Goal: Information Seeking & Learning: Learn about a topic

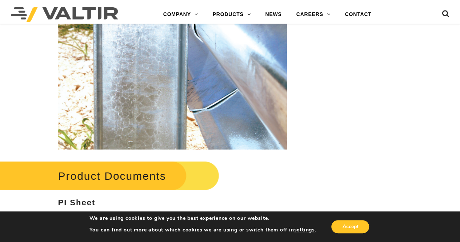
scroll to position [1066, 0]
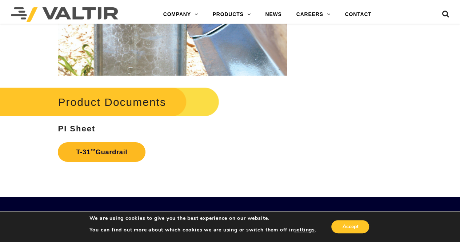
click at [99, 151] on link "T-31 ™ Guardrail" at bounding box center [102, 152] width 88 height 20
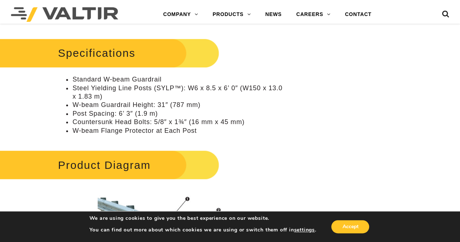
scroll to position [279, 0]
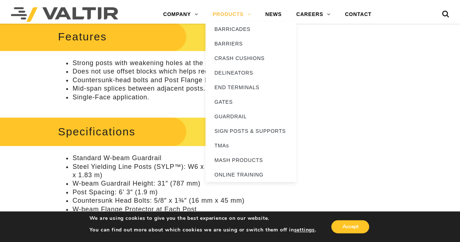
click at [222, 14] on link "PRODUCTS" at bounding box center [231, 14] width 53 height 15
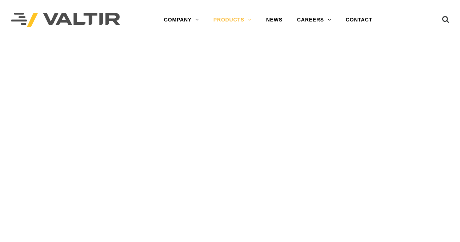
click at [224, 44] on div "PRODUCTS" at bounding box center [230, 60] width 460 height 41
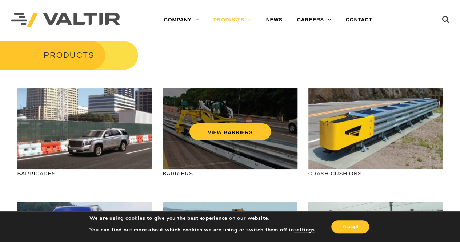
click at [200, 123] on div "VIEW BARRIERS" at bounding box center [229, 116] width 105 height 24
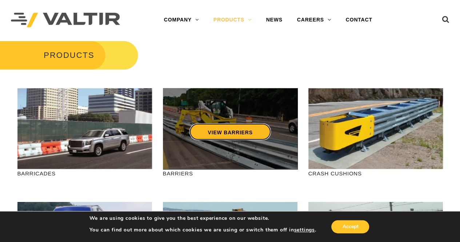
click at [206, 135] on link "VIEW BARRIERS" at bounding box center [229, 131] width 81 height 17
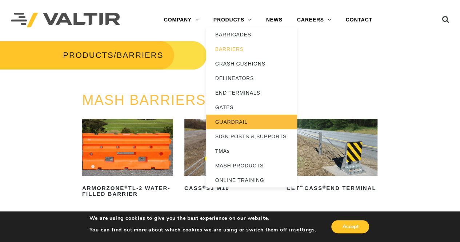
click at [232, 121] on link "GUARDRAIL" at bounding box center [251, 122] width 91 height 15
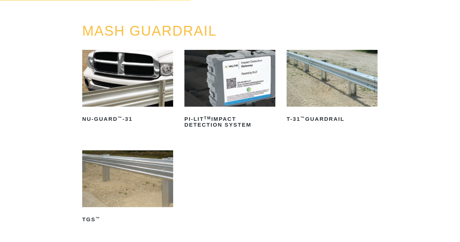
scroll to position [93, 0]
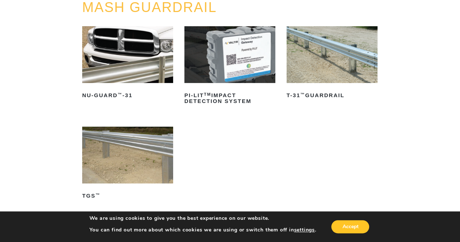
click at [150, 152] on img at bounding box center [127, 155] width 91 height 57
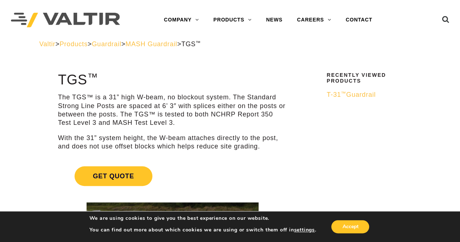
click at [167, 43] on span "MASH Guardrail" at bounding box center [151, 43] width 52 height 7
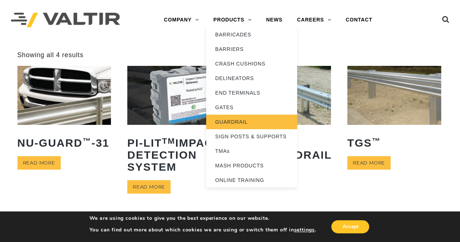
click at [255, 120] on link "GUARDRAIL" at bounding box center [251, 122] width 91 height 15
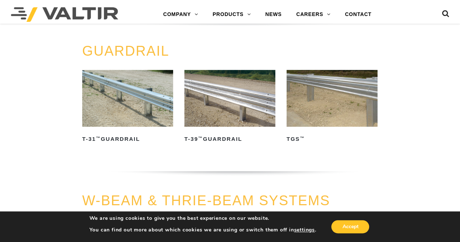
scroll to position [299, 0]
click at [217, 90] on img at bounding box center [229, 97] width 91 height 57
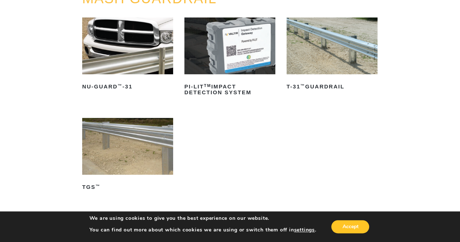
scroll to position [81, 0]
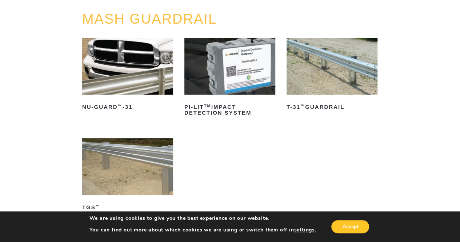
click at [147, 74] on img at bounding box center [127, 66] width 91 height 57
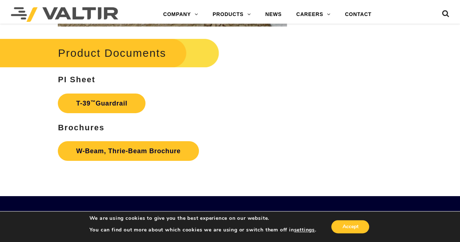
scroll to position [1161, 0]
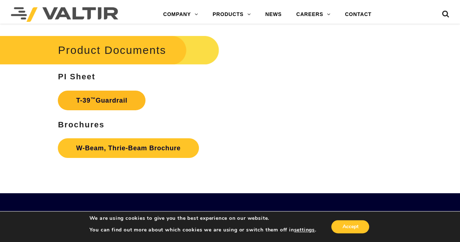
click at [121, 98] on link "T-39 ™ Guardrail" at bounding box center [102, 101] width 88 height 20
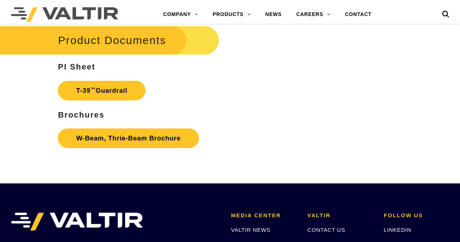
scroll to position [1161, 0]
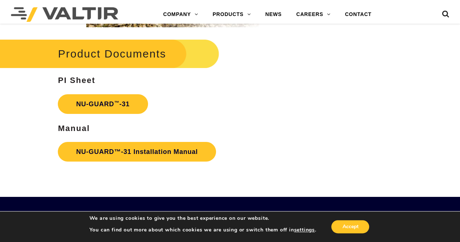
scroll to position [1190, 0]
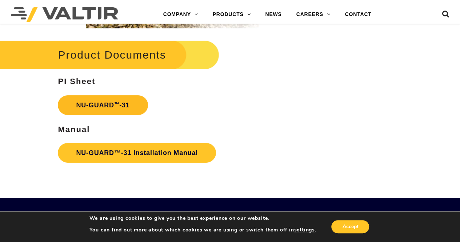
click at [130, 104] on link "NU-GUARD ™ -31" at bounding box center [103, 105] width 90 height 20
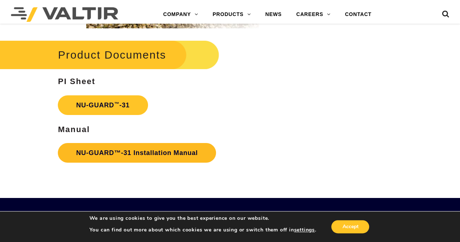
click at [152, 149] on link "NU-GUARD™-31 Installation Manual" at bounding box center [137, 153] width 158 height 20
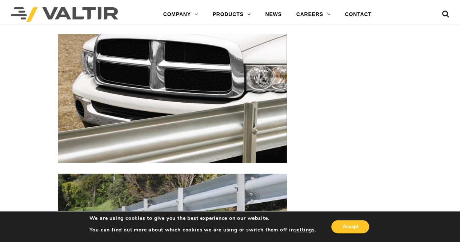
scroll to position [700, 0]
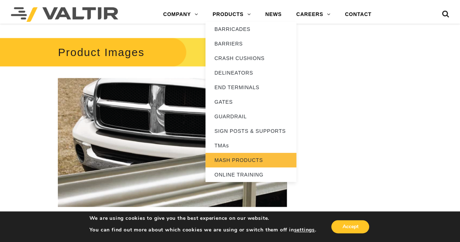
click at [238, 163] on link "MASH PRODUCTS" at bounding box center [250, 160] width 91 height 15
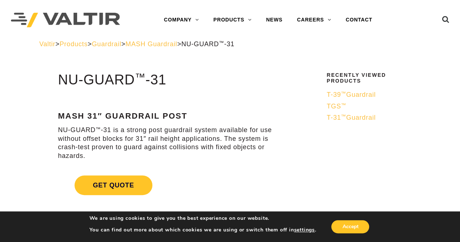
click at [121, 44] on span "Guardrail" at bounding box center [106, 43] width 29 height 7
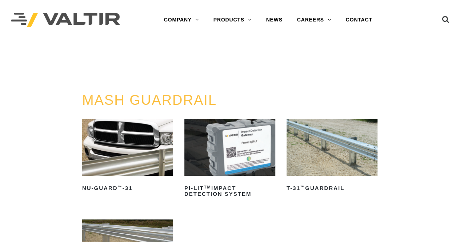
click at [87, 46] on h3 "PRODUCTS / GUARDRAIL" at bounding box center [101, 55] width 202 height 31
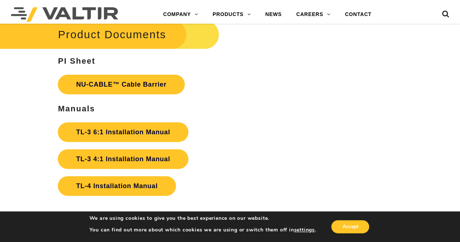
scroll to position [1489, 0]
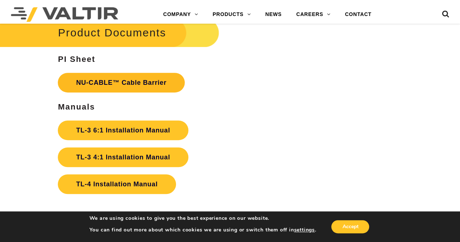
click at [157, 79] on link "NU-CABLE™ Cable Barrier" at bounding box center [121, 83] width 127 height 20
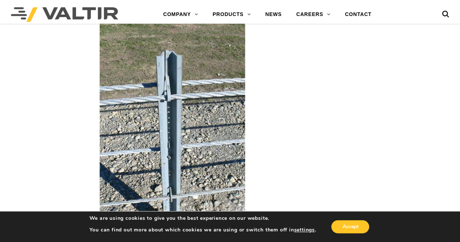
scroll to position [1056, 0]
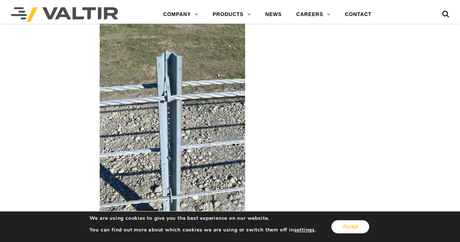
click at [359, 226] on button "Accept" at bounding box center [350, 226] width 38 height 13
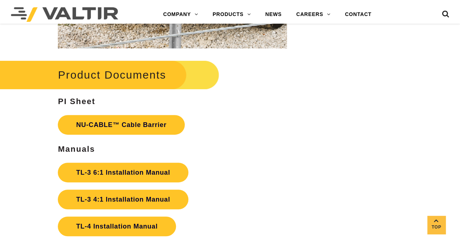
scroll to position [1448, 0]
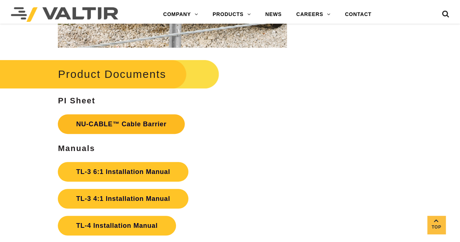
click at [159, 118] on link "NU-CABLE™ Cable Barrier" at bounding box center [121, 124] width 127 height 20
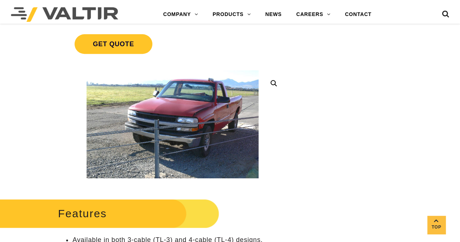
scroll to position [0, 0]
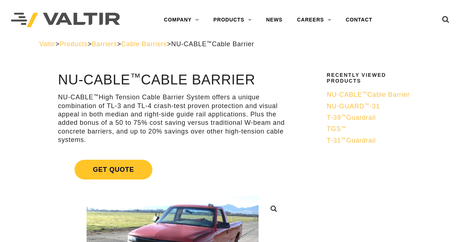
click at [167, 43] on span "Cable Barriers" at bounding box center [144, 43] width 46 height 7
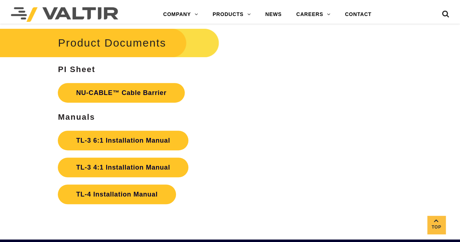
scroll to position [1480, 0]
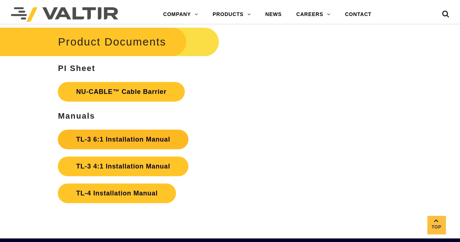
click at [162, 136] on strong "TL-3 6:1 Installation Manual" at bounding box center [123, 139] width 94 height 7
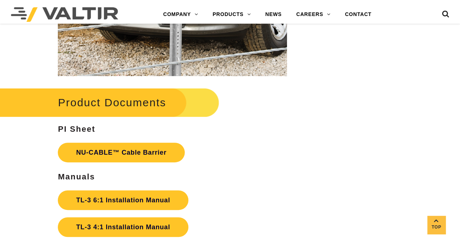
scroll to position [1419, 0]
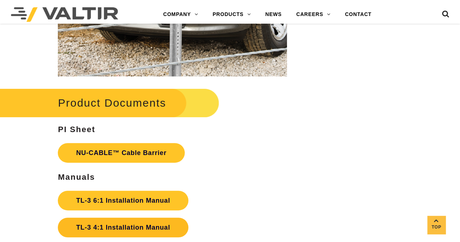
click at [145, 217] on link "TL-3 4:1 Installation Manual" at bounding box center [123, 227] width 130 height 20
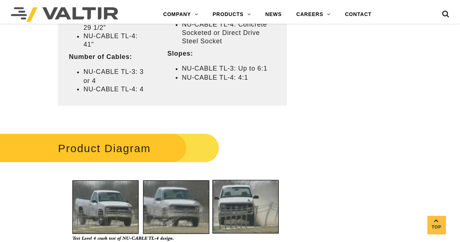
scroll to position [613, 0]
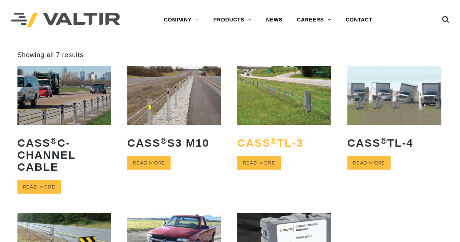
click at [257, 143] on h2 "CASS ® TL-3" at bounding box center [284, 142] width 94 height 23
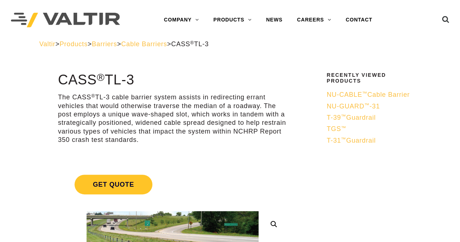
click at [167, 45] on span "Cable Barriers" at bounding box center [144, 43] width 46 height 7
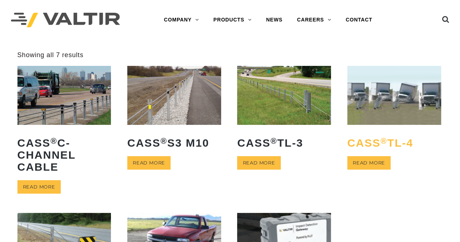
click at [354, 138] on h2 "CASS ® TL-4" at bounding box center [394, 142] width 94 height 23
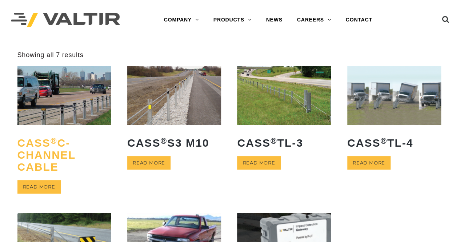
click at [39, 152] on h2 "CASS ® C-Channel Cable" at bounding box center [64, 154] width 94 height 47
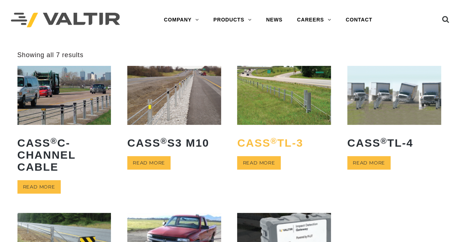
click at [293, 145] on h2 "CASS ® TL-3" at bounding box center [284, 142] width 94 height 23
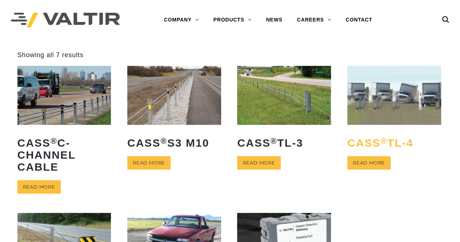
click at [391, 144] on h2 "CASS ® TL-4" at bounding box center [394, 142] width 94 height 23
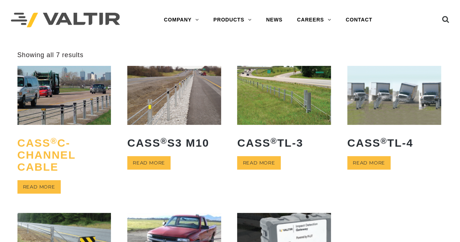
click at [30, 149] on h2 "CASS ® C-Channel Cable" at bounding box center [64, 154] width 94 height 47
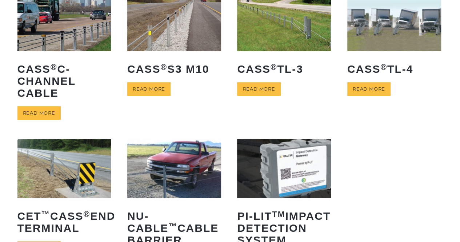
scroll to position [74, 0]
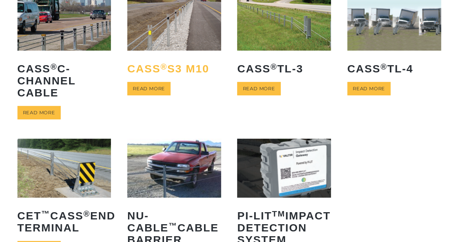
click at [188, 72] on h2 "CASS ® S3 M10" at bounding box center [174, 68] width 94 height 23
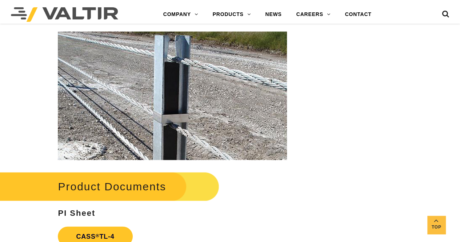
scroll to position [890, 0]
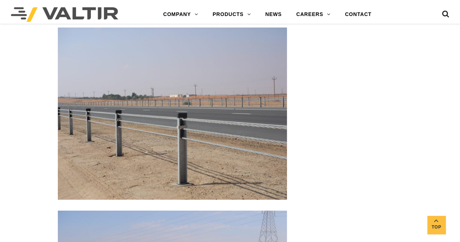
scroll to position [871, 0]
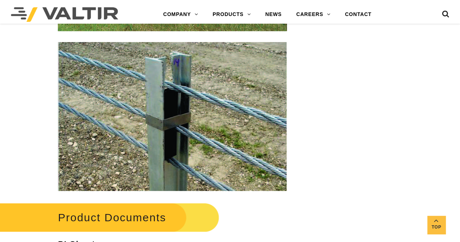
scroll to position [924, 0]
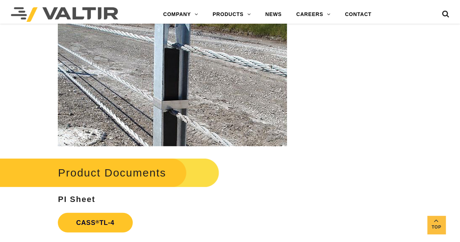
scroll to position [825, 0]
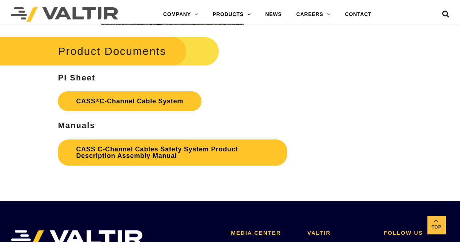
scroll to position [1450, 0]
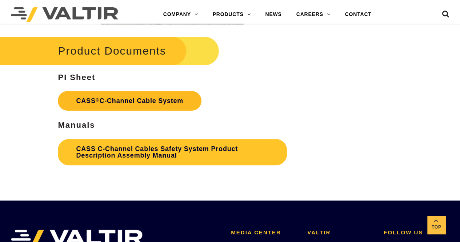
click at [151, 100] on link "CASS ® C-Channel Cable System" at bounding box center [130, 101] width 144 height 20
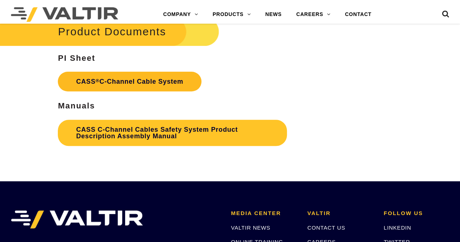
scroll to position [1450, 0]
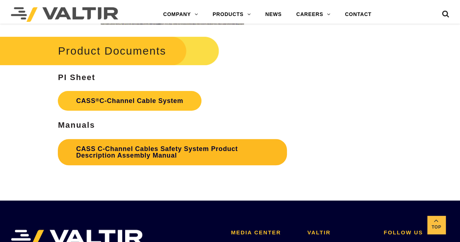
click at [173, 149] on link "CASS C-Channel Cables Safety System Product Description Assembly Manual" at bounding box center [172, 152] width 229 height 26
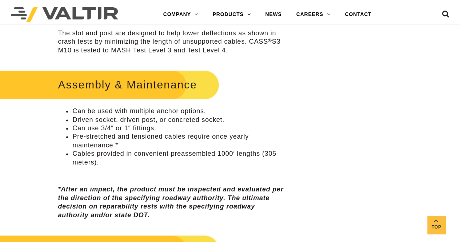
scroll to position [296, 0]
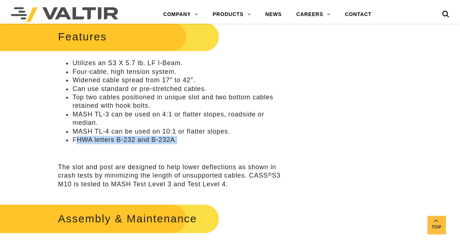
drag, startPoint x: 178, startPoint y: 140, endPoint x: 75, endPoint y: 141, distance: 103.3
click at [75, 141] on li "FHWA letters B-232 and B-232A." at bounding box center [179, 140] width 215 height 8
click at [191, 142] on li "FHWA letters B-232 and B-232A." at bounding box center [179, 140] width 215 height 8
drag, startPoint x: 182, startPoint y: 140, endPoint x: 72, endPoint y: 139, distance: 109.8
click at [72, 139] on ul "Utilizes an S3 X 5.7 lb. LF I-Beam. Four-cable, high tension system. Widened ca…" at bounding box center [172, 101] width 229 height 85
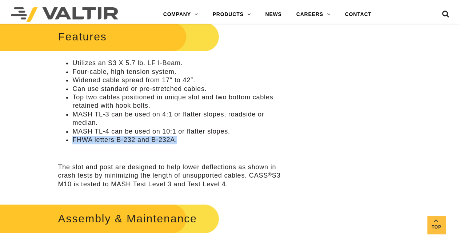
copy li "FHWA letters B-232 and B-232A."
